Goal: Information Seeking & Learning: Learn about a topic

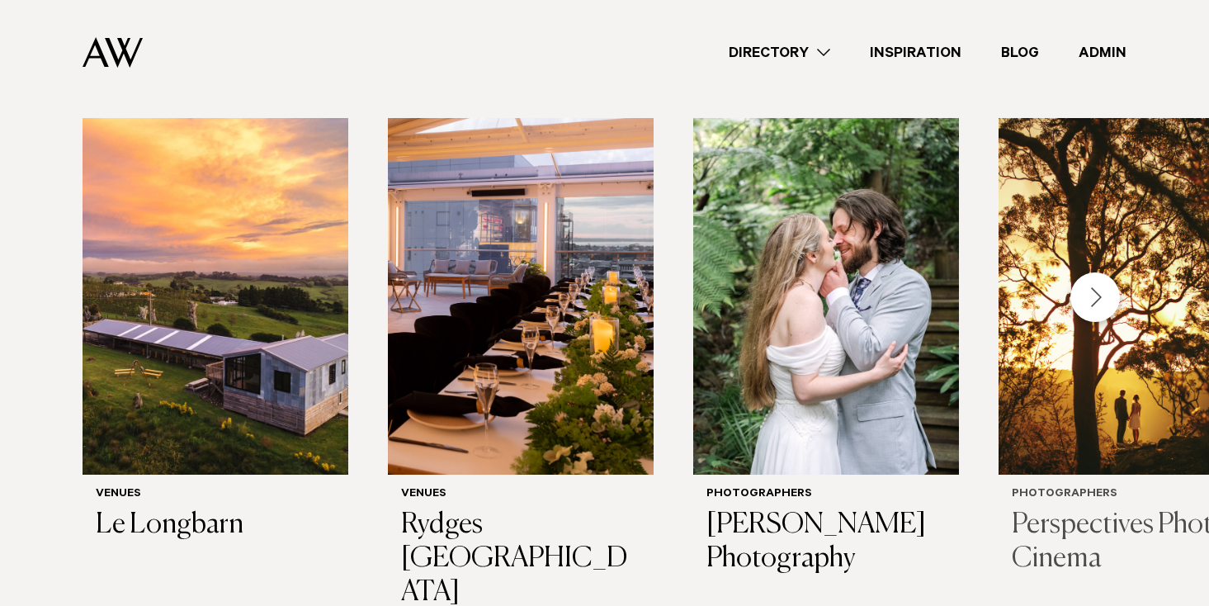
scroll to position [442, 0]
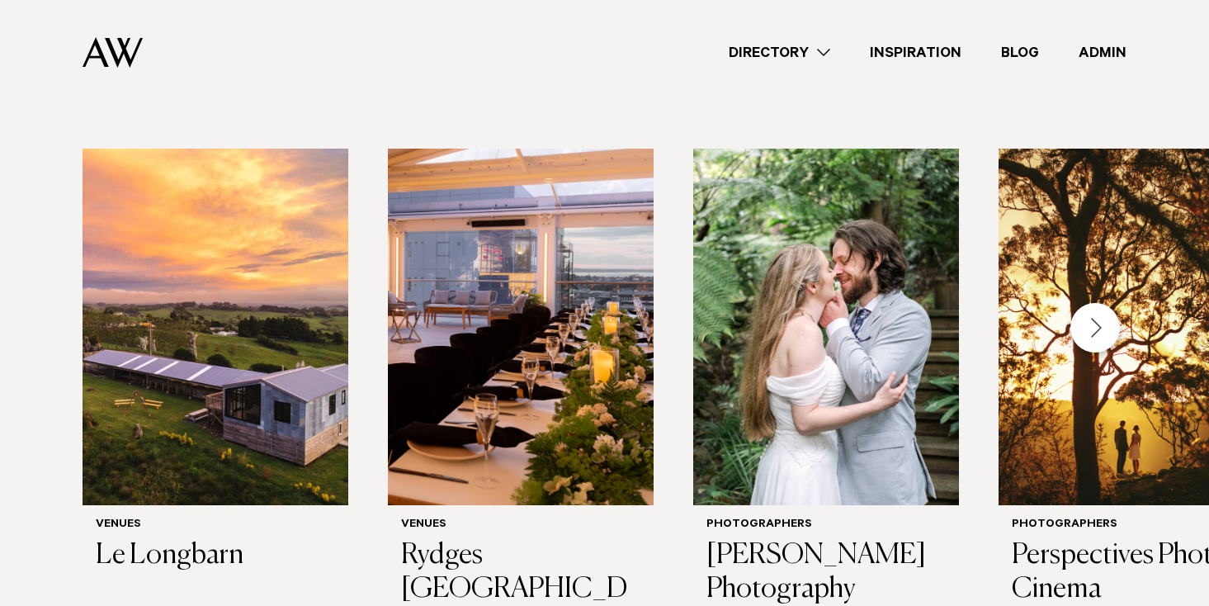
click at [1093, 333] on div "Next slide" at bounding box center [1095, 328] width 50 height 50
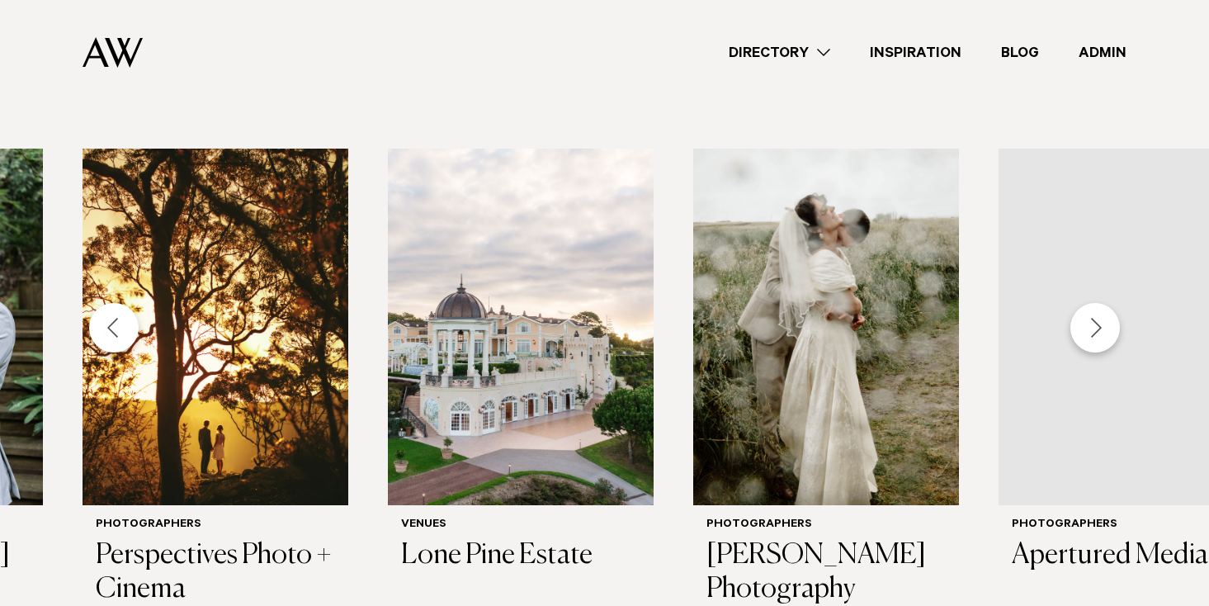
click at [1093, 333] on div "Next slide" at bounding box center [1095, 328] width 50 height 50
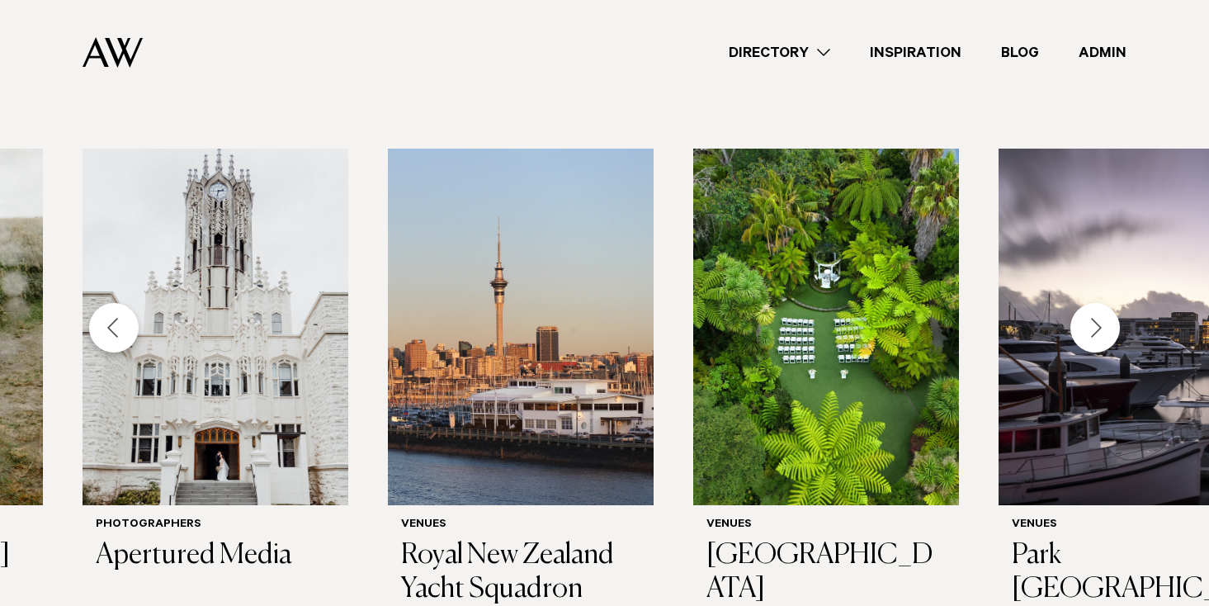
click at [1093, 333] on div "Next slide" at bounding box center [1095, 328] width 50 height 50
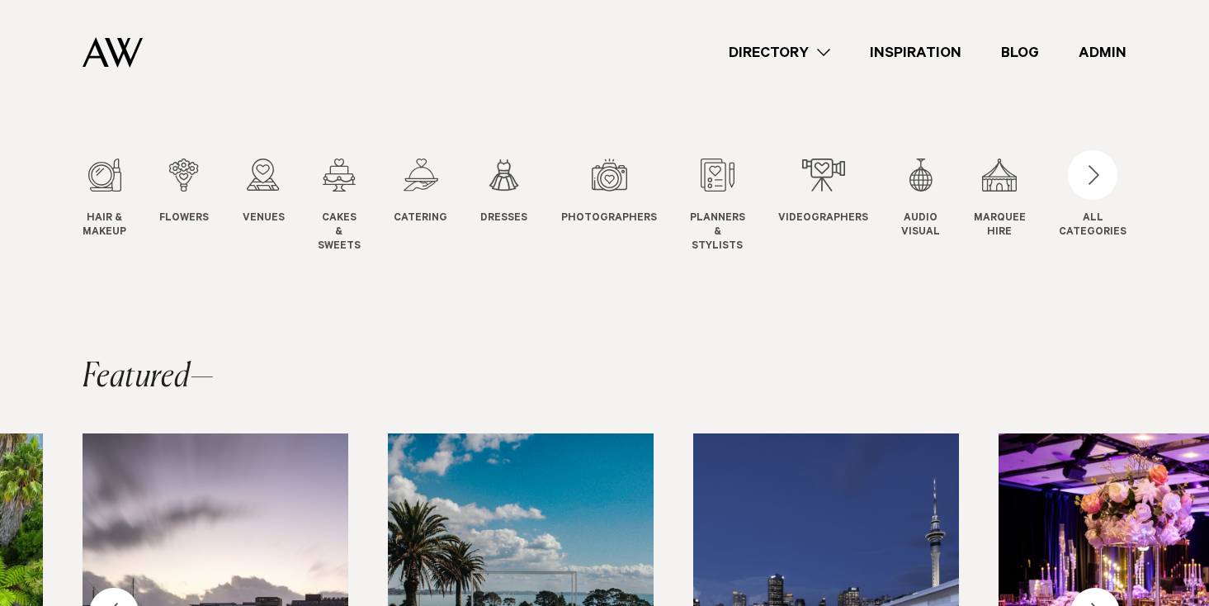
scroll to position [129, 0]
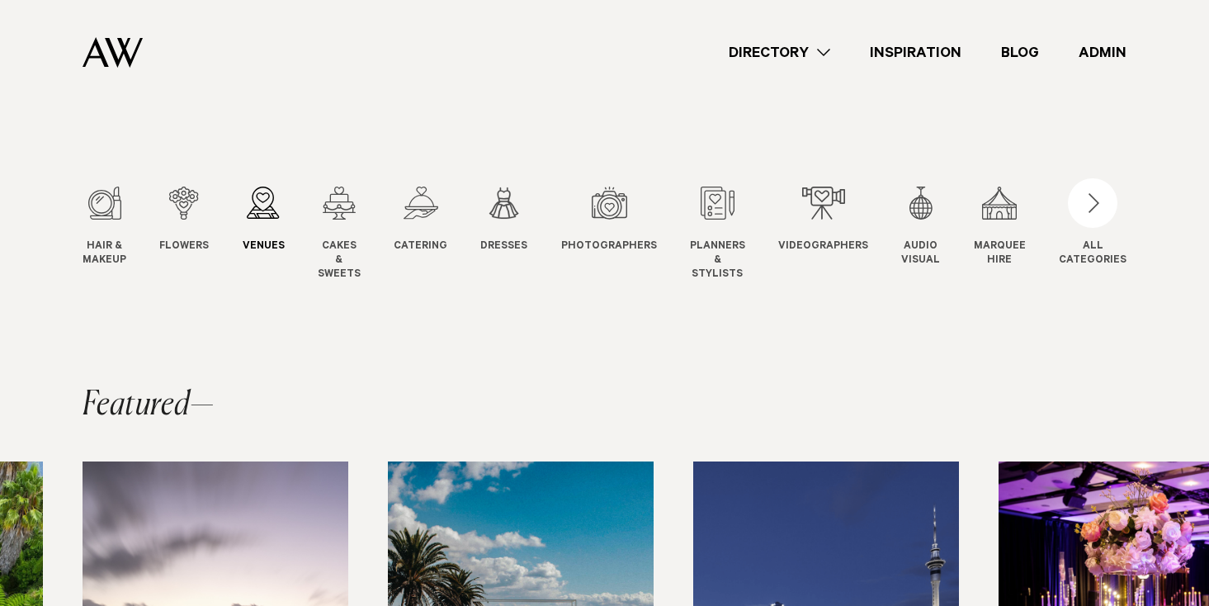
click at [248, 209] on div "3 / 12" at bounding box center [264, 203] width 42 height 33
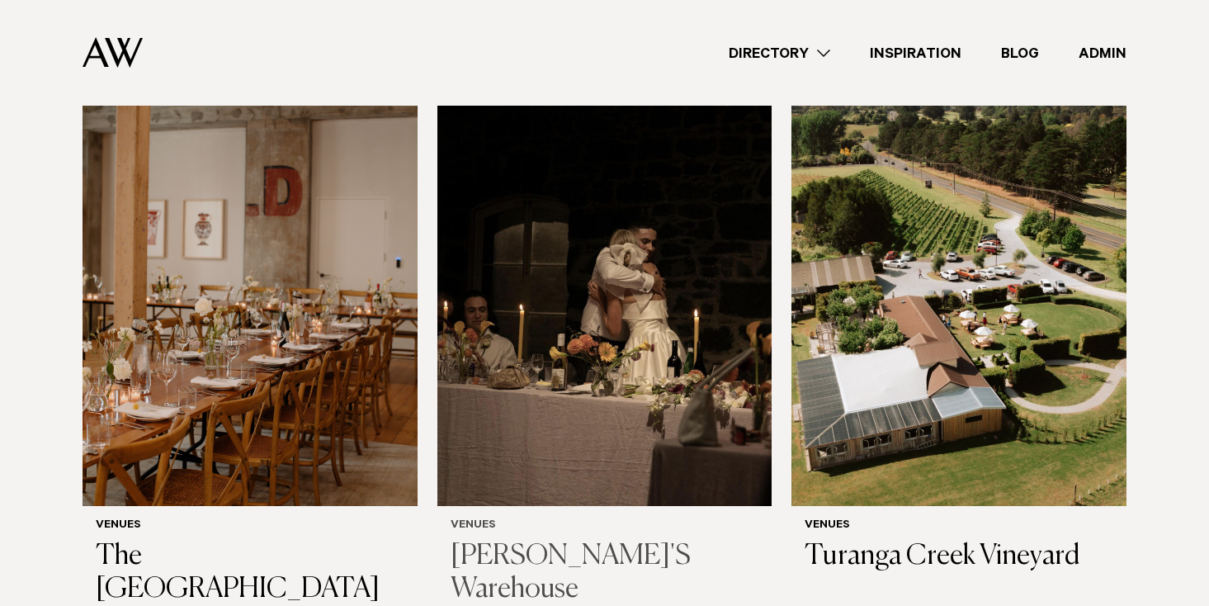
scroll to position [8310, 0]
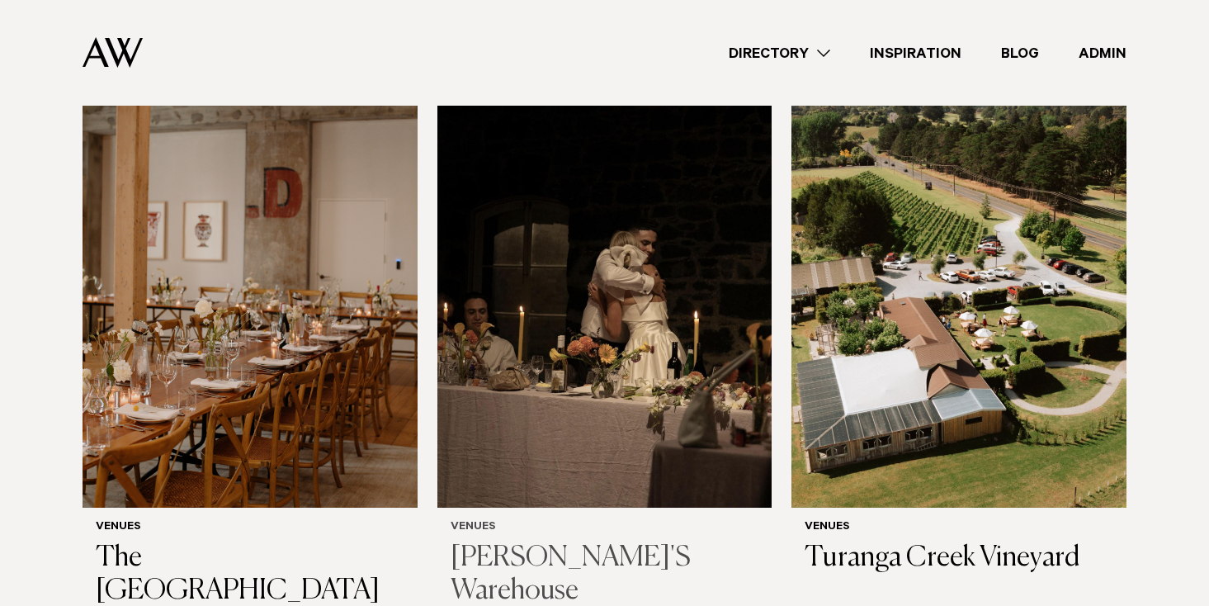
click at [624, 169] on img at bounding box center [604, 283] width 335 height 449
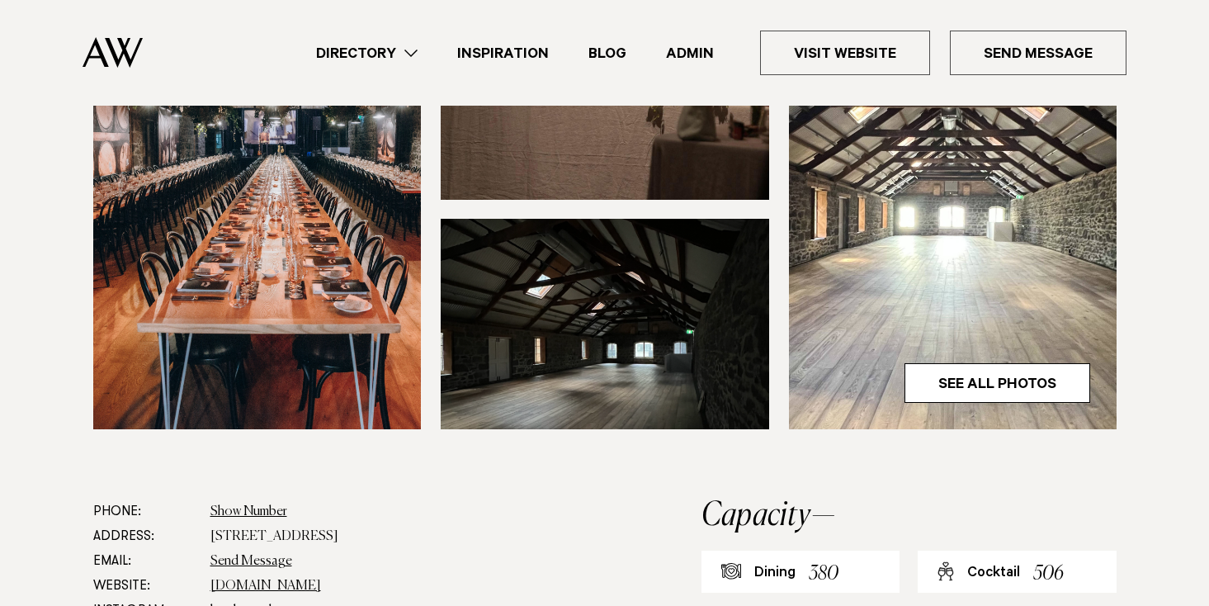
scroll to position [598, 0]
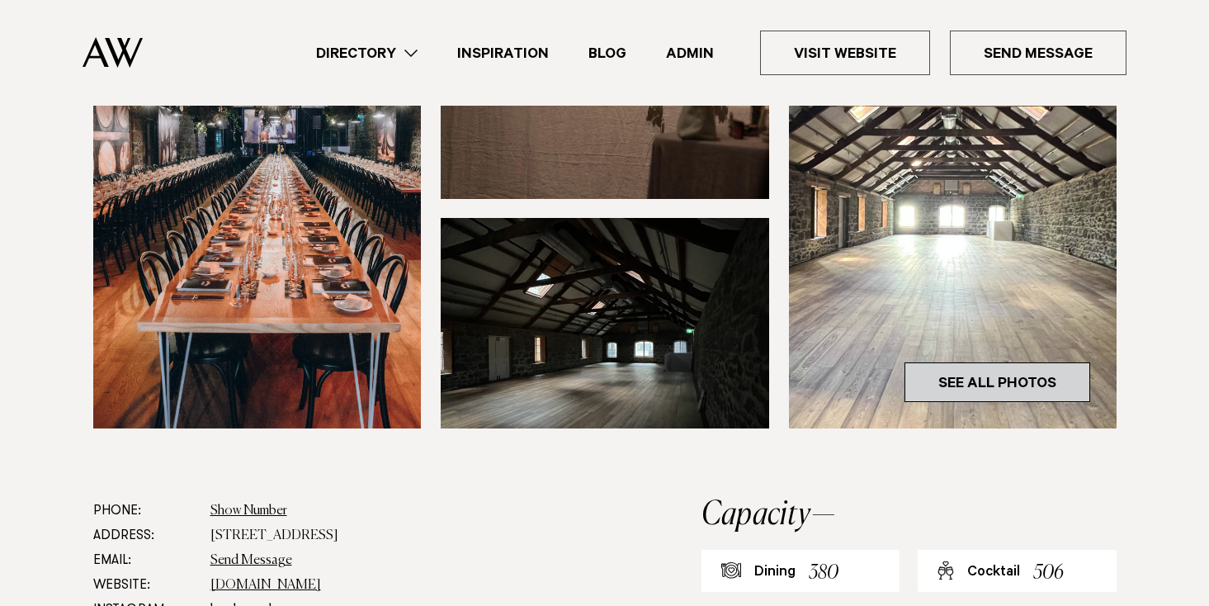
click at [1008, 362] on link "See All Photos" at bounding box center [998, 382] width 186 height 40
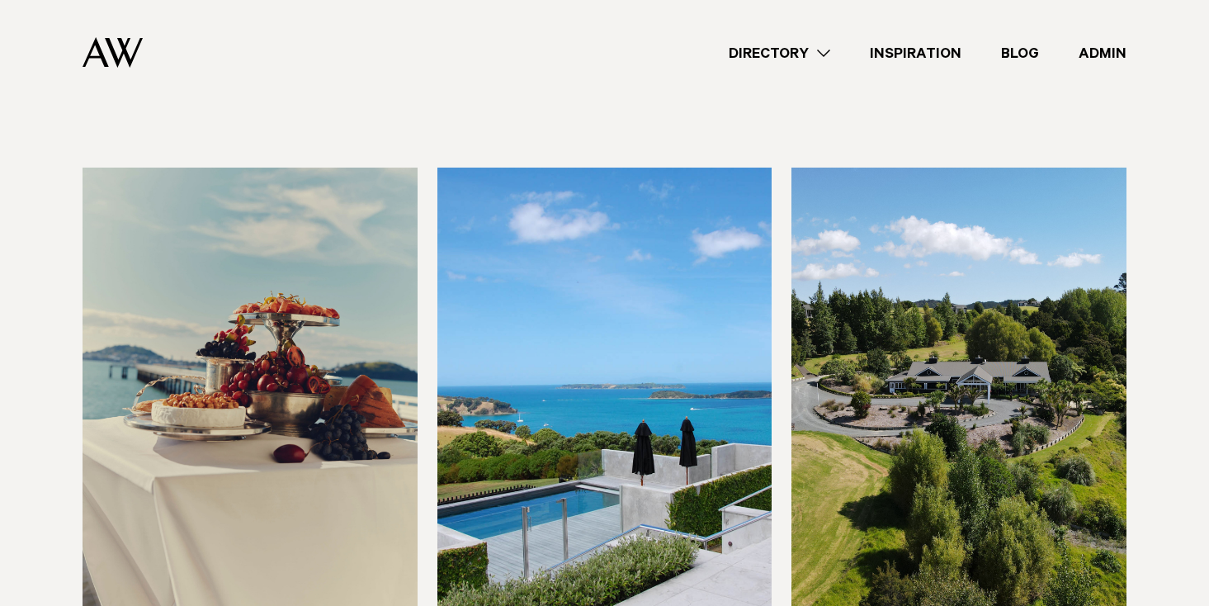
scroll to position [8862, 0]
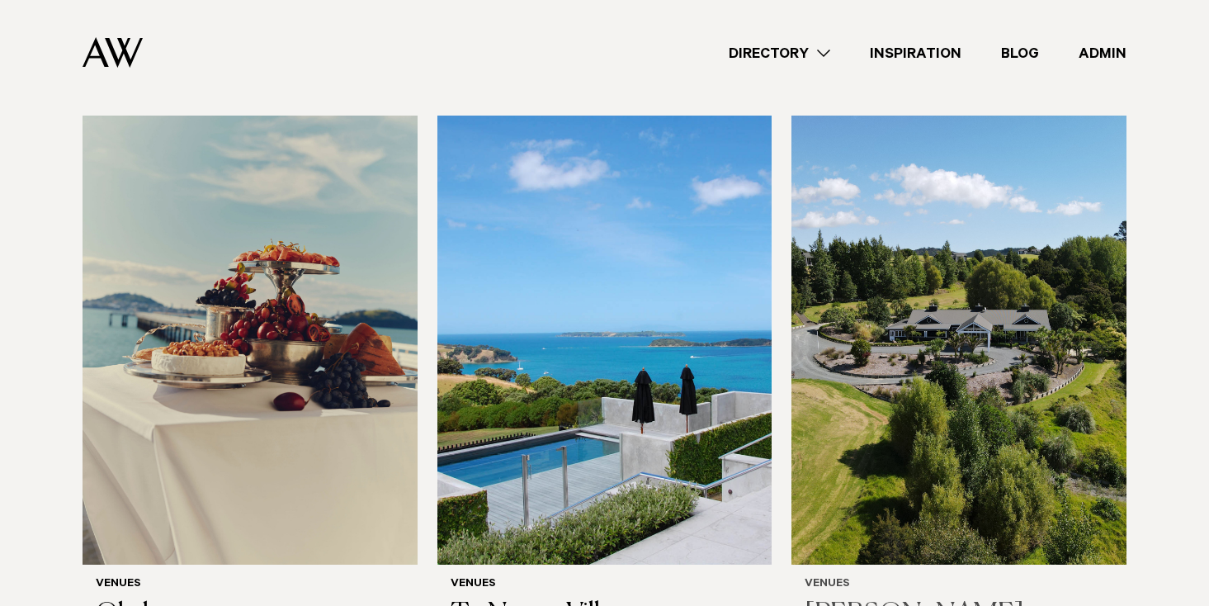
click at [941, 335] on img at bounding box center [958, 340] width 335 height 449
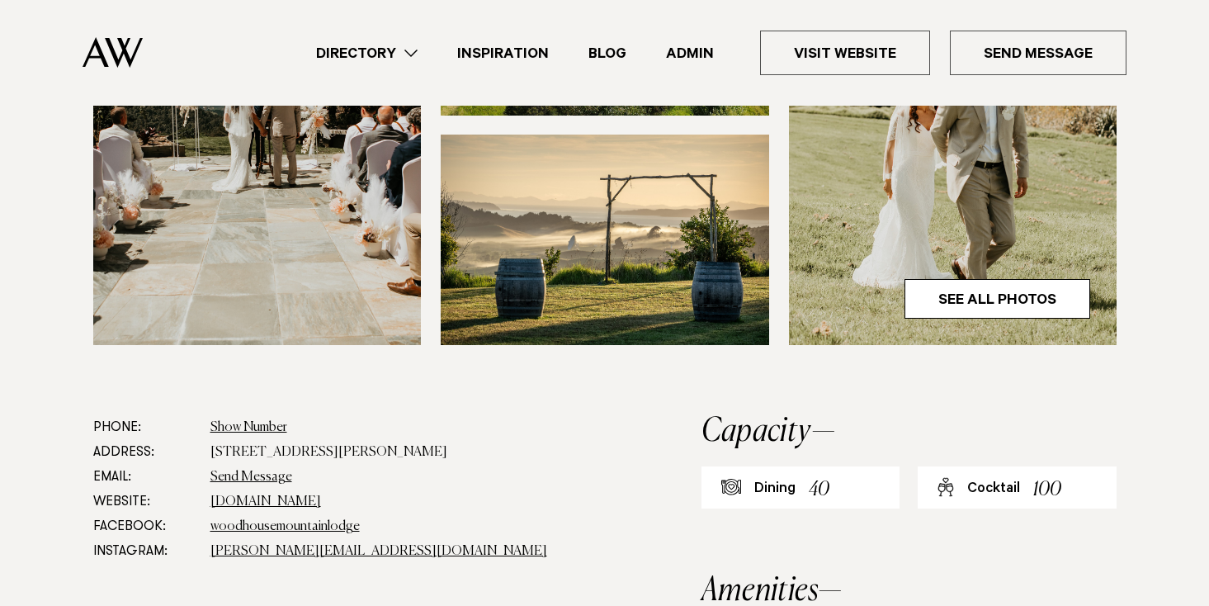
scroll to position [669, 0]
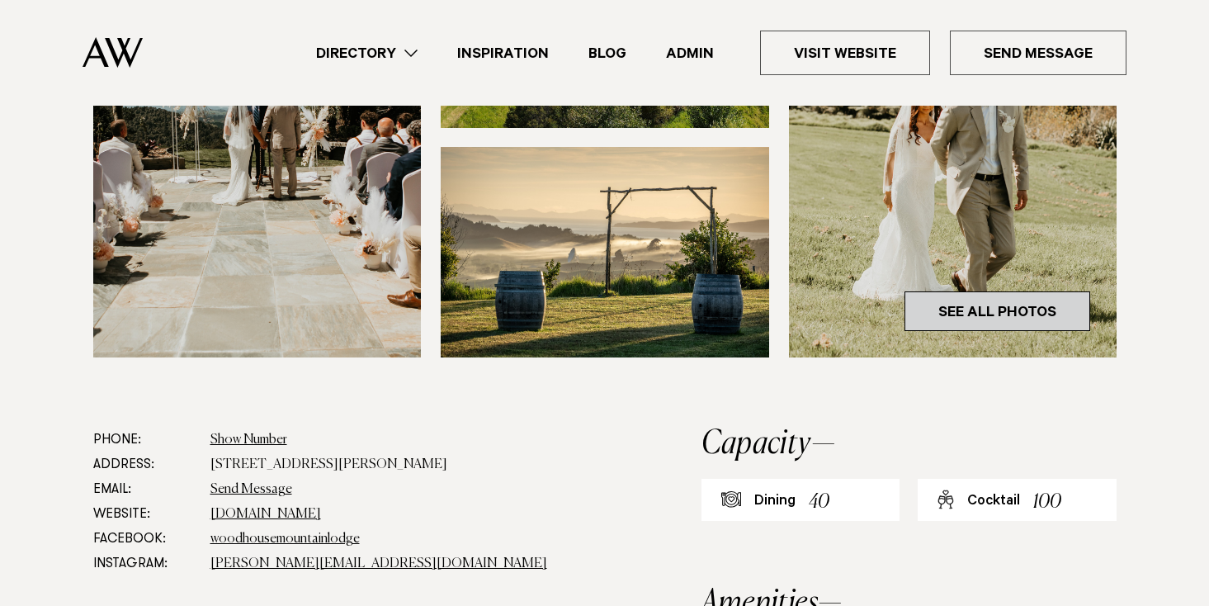
click at [1034, 320] on link "See All Photos" at bounding box center [998, 311] width 186 height 40
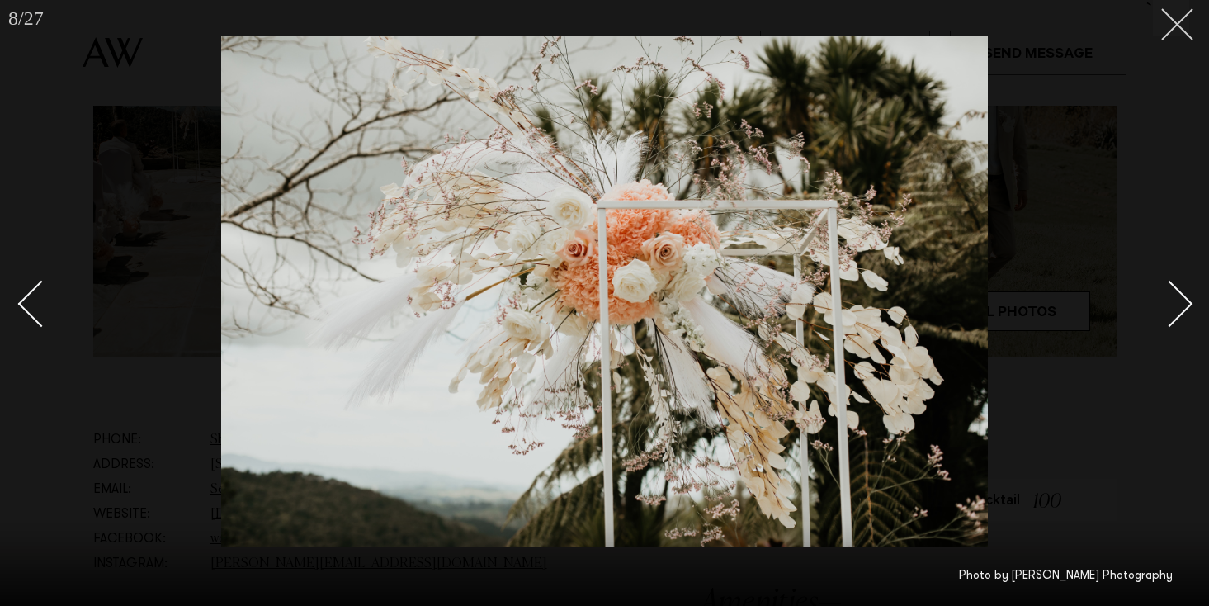
click at [1182, 19] on line at bounding box center [1177, 24] width 31 height 31
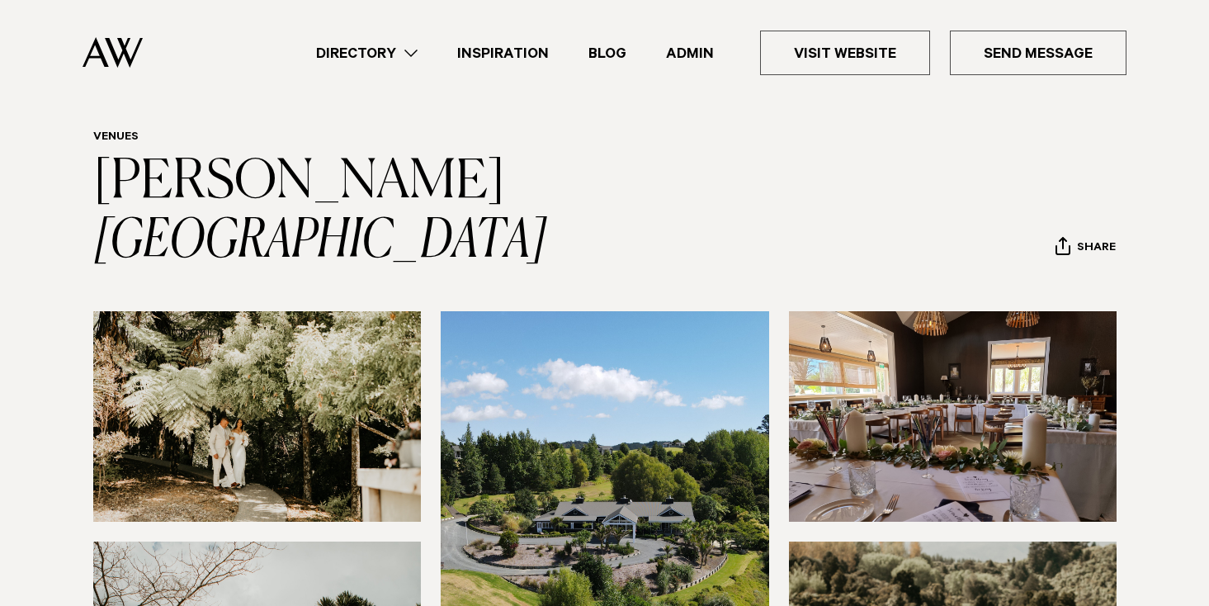
scroll to position [3, 0]
